Goal: Find specific page/section: Find specific page/section

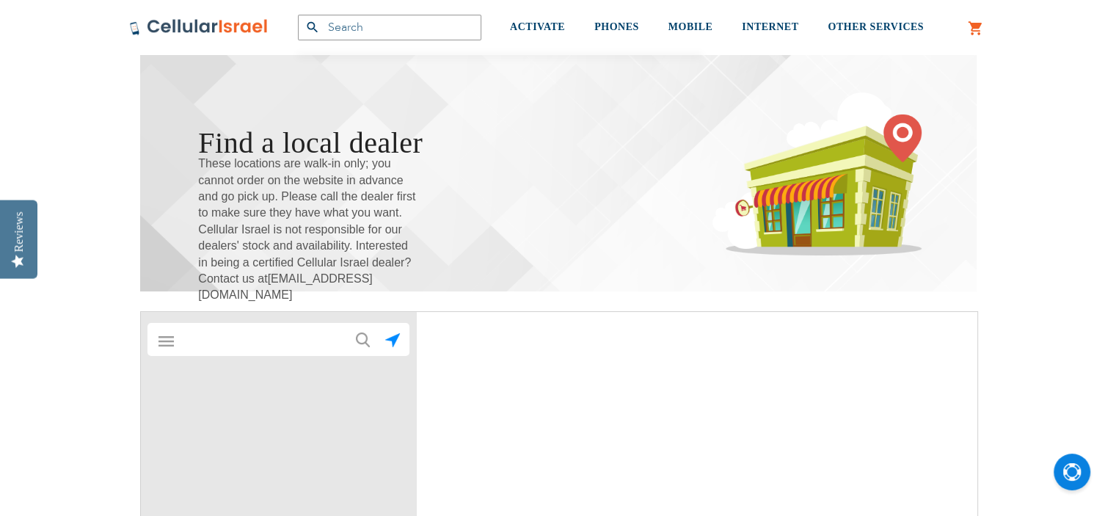
scroll to position [220, 0]
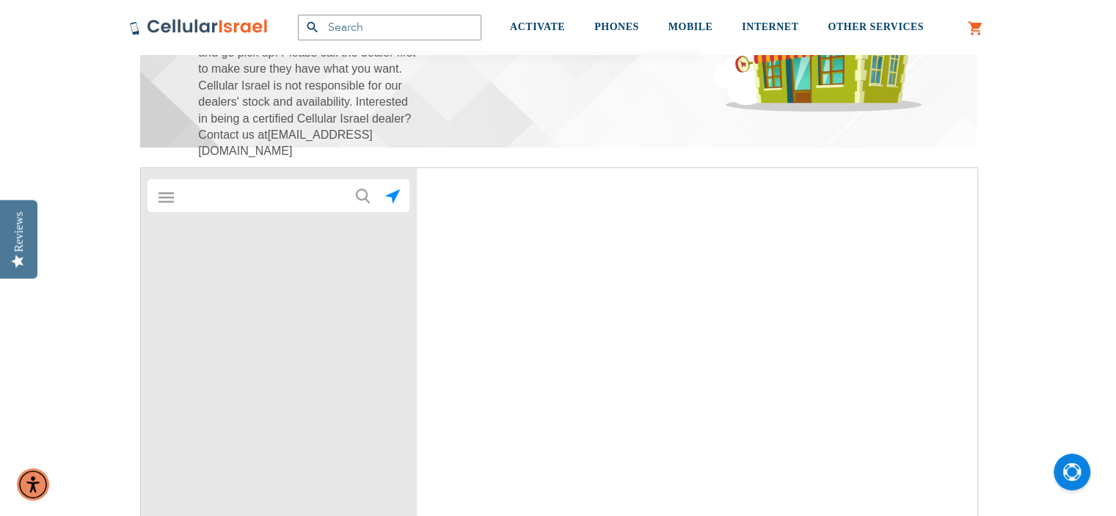
click at [317, 193] on input "text" at bounding box center [279, 195] width 205 height 29
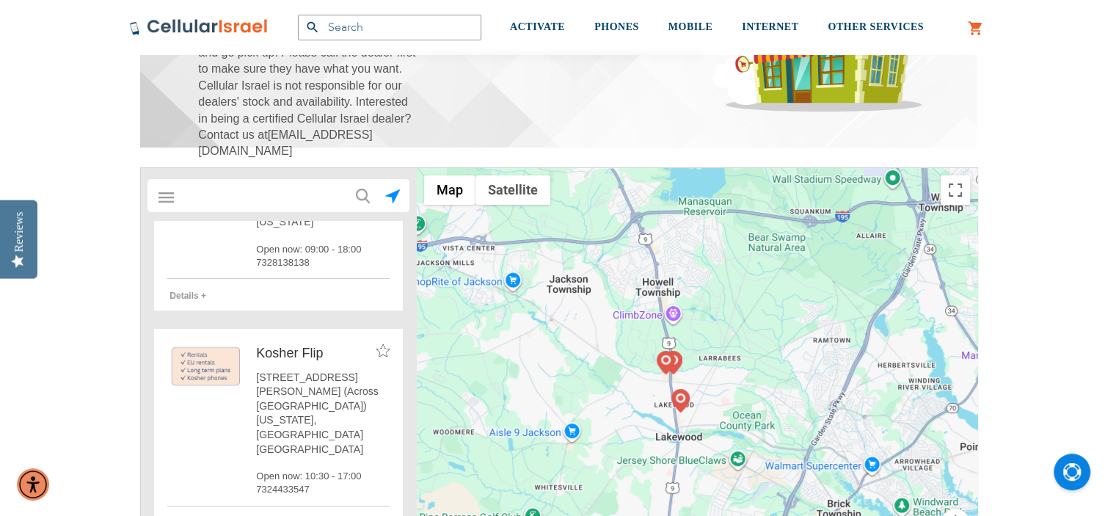
scroll to position [0, 0]
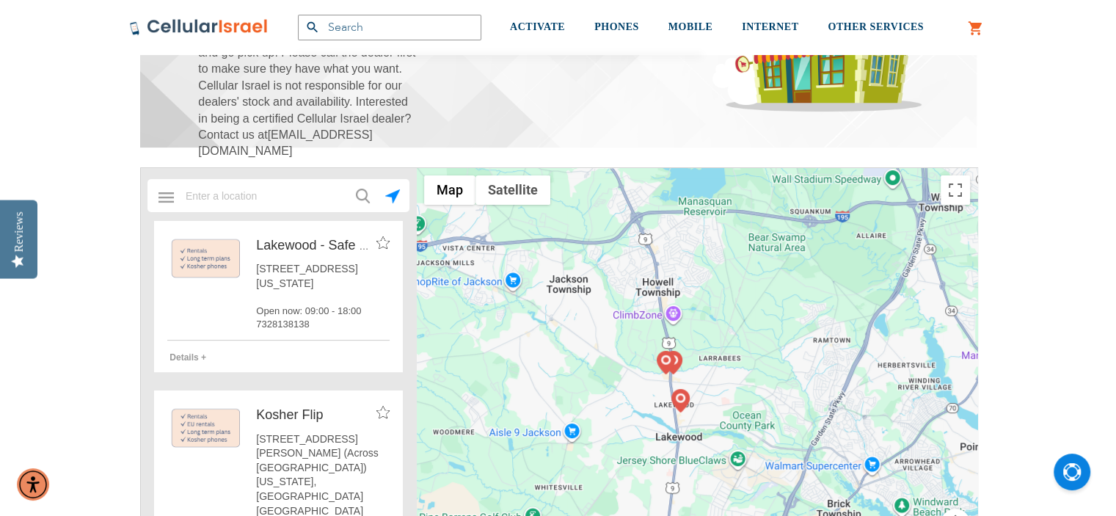
click at [201, 362] on span "Details +" at bounding box center [187, 357] width 37 height 10
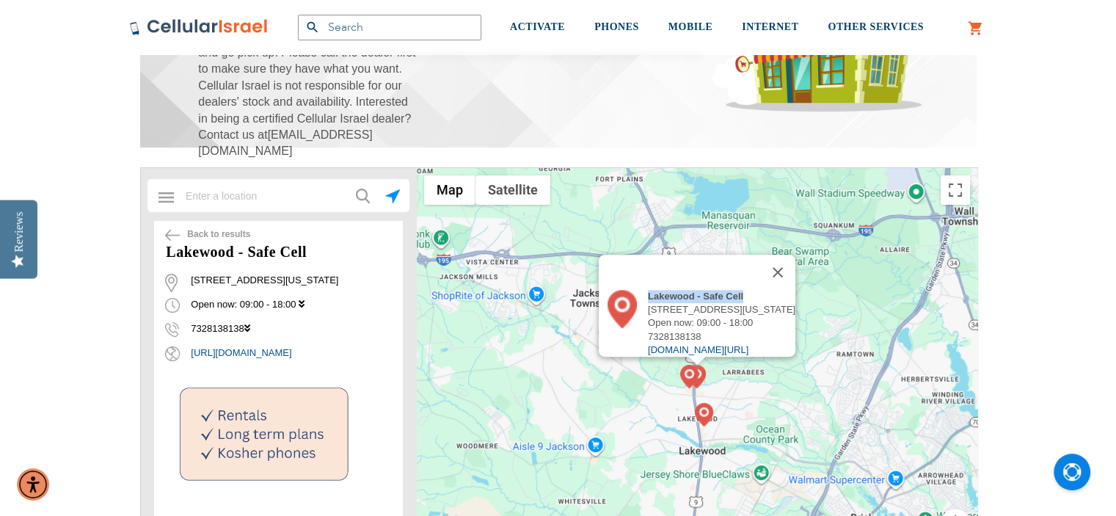
drag, startPoint x: 698, startPoint y: 291, endPoint x: 607, endPoint y: 287, distance: 91.8
click at [648, 290] on div "Lakewood - Safe Cell" at bounding box center [721, 296] width 147 height 13
click at [795, 265] on button "Close" at bounding box center [777, 272] width 35 height 35
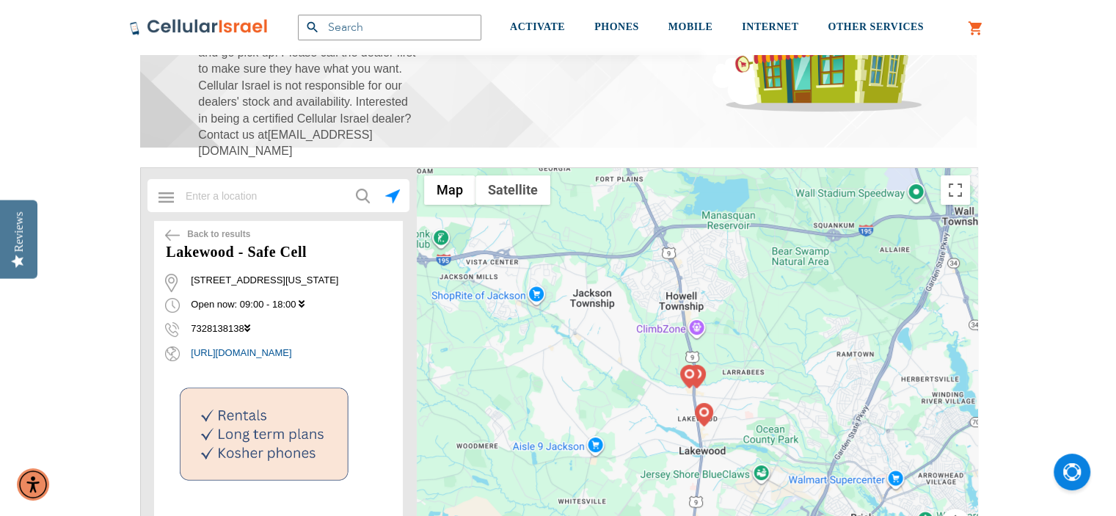
click at [169, 234] on img at bounding box center [172, 235] width 15 height 11
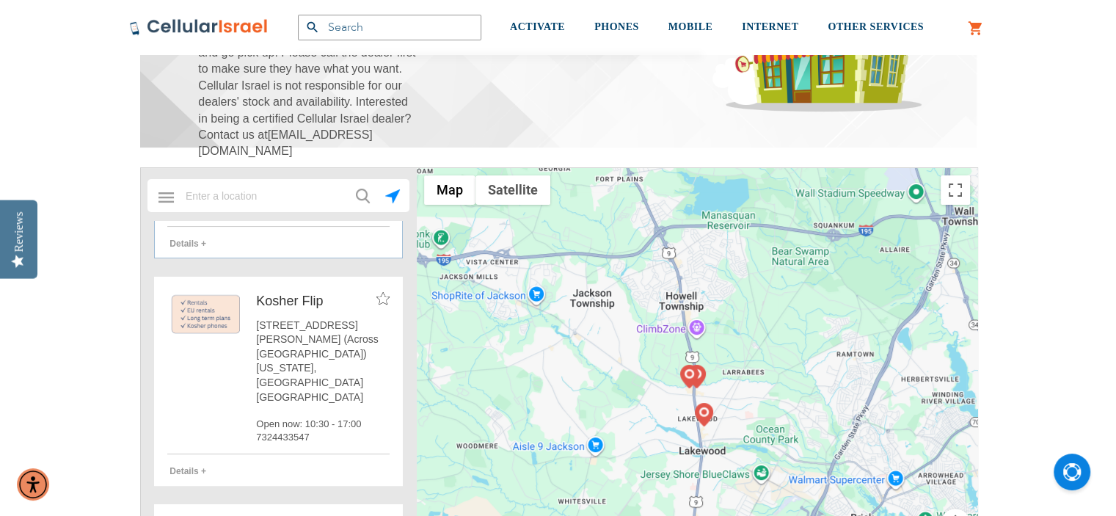
scroll to position [147, 0]
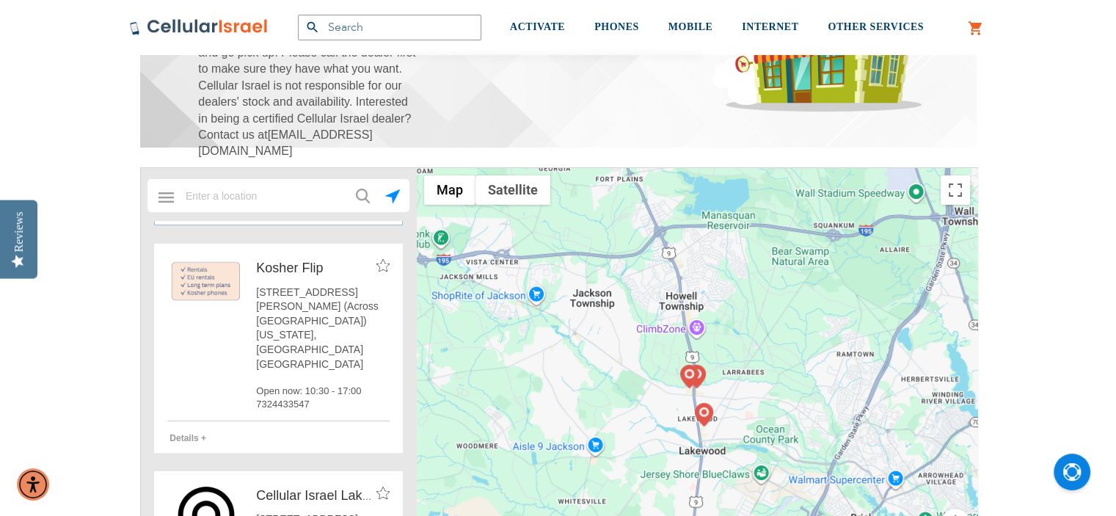
click at [195, 433] on span "Details +" at bounding box center [187, 438] width 37 height 10
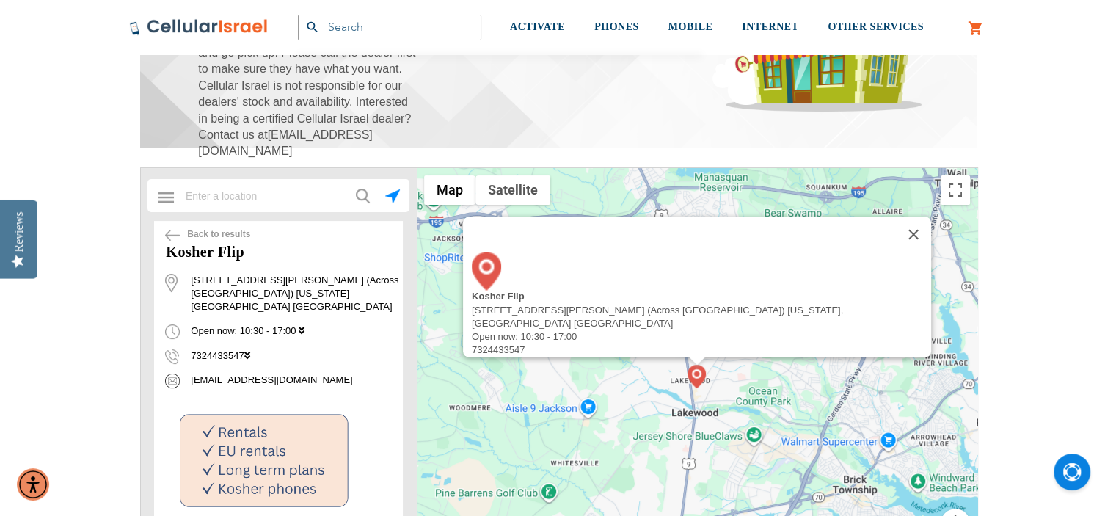
click at [169, 238] on img at bounding box center [172, 235] width 15 height 11
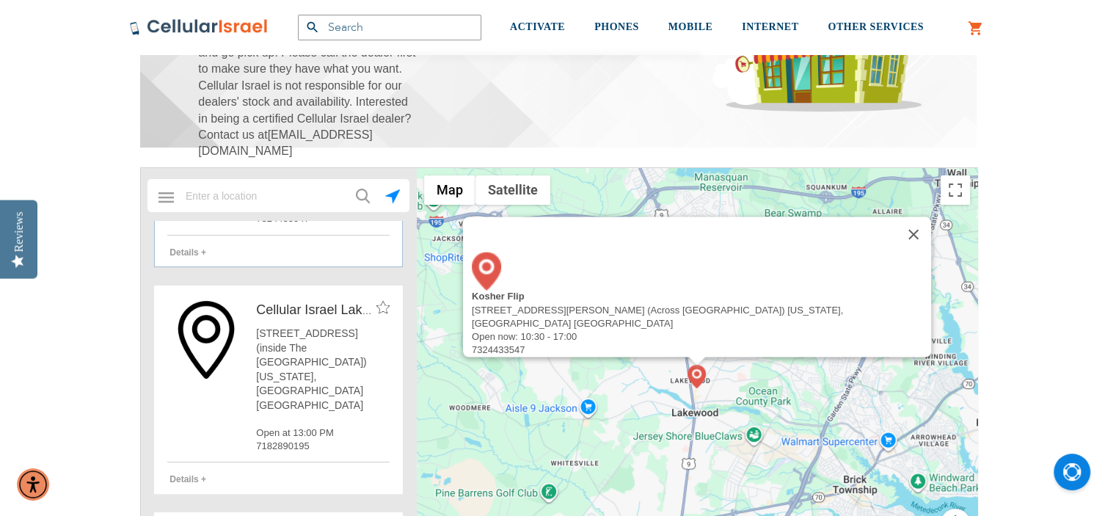
scroll to position [367, 0]
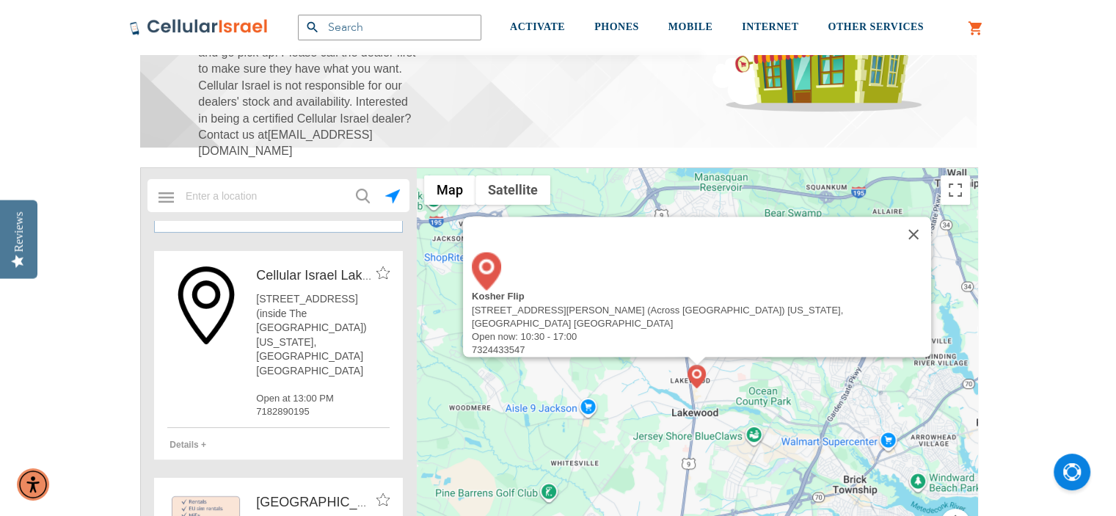
click at [196, 439] on span "Details +" at bounding box center [187, 444] width 37 height 10
